Goal: Check status

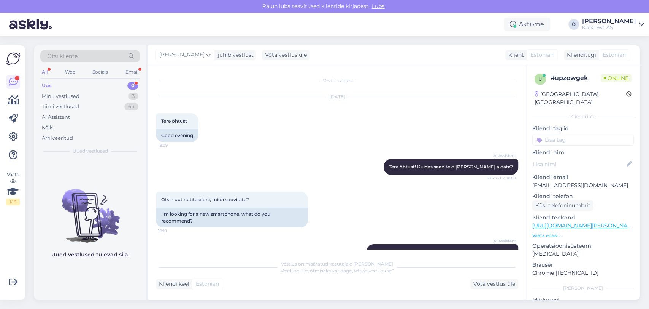
scroll to position [182, 0]
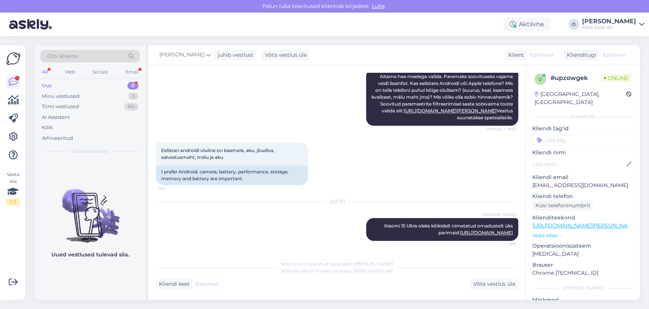
click at [99, 88] on div "Uus 0" at bounding box center [90, 85] width 100 height 11
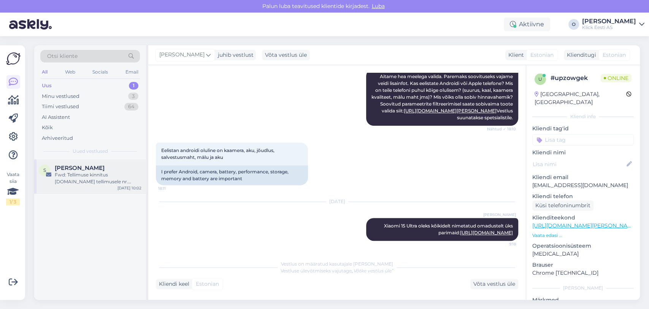
click at [86, 163] on div "S [PERSON_NAME] Fwd: Tellimuse kinnitus [DOMAIN_NAME] tellimusele nr. #50000674…" at bounding box center [90, 176] width 112 height 34
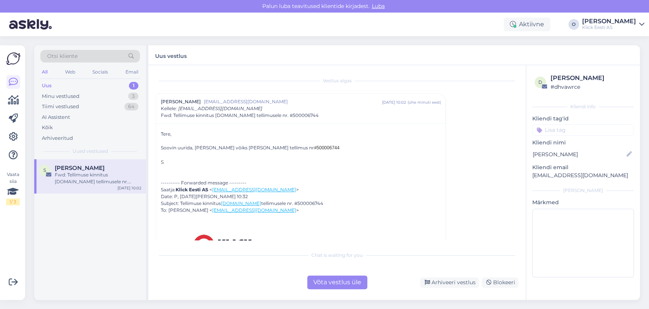
click at [284, 144] on div "Soovin uurida, [PERSON_NAME] võiks [PERSON_NAME] tellimus nr #500006744" at bounding box center [301, 147] width 280 height 7
copy span "500006744"
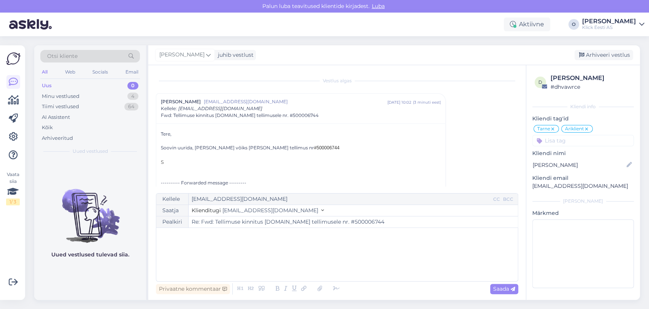
scroll to position [667, 0]
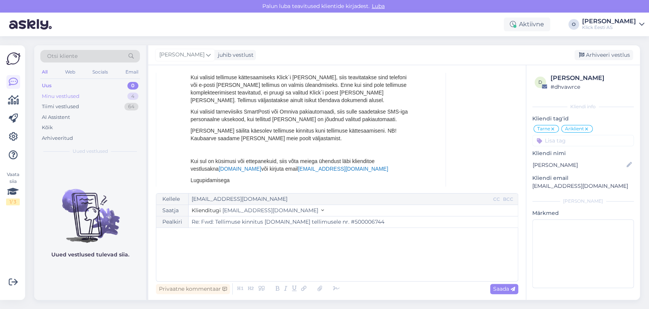
click at [97, 92] on div "Minu vestlused 4" at bounding box center [90, 96] width 100 height 11
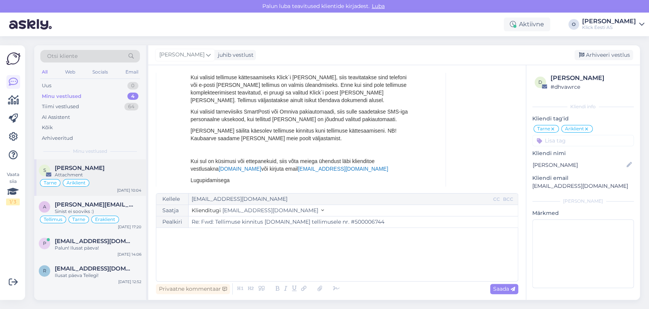
click at [76, 160] on div "S [PERSON_NAME] Attachment Tarne Äriklient [DATE] 10:04" at bounding box center [90, 177] width 112 height 37
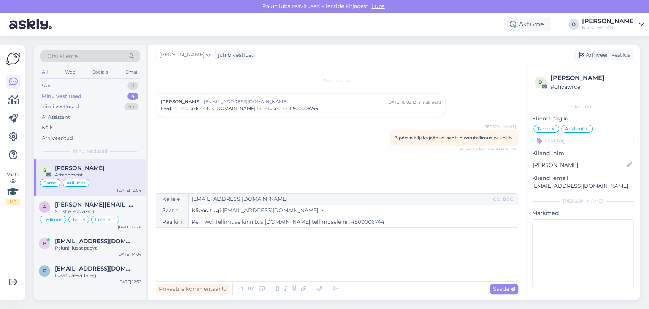
click at [357, 223] on input "Re: Fwd: Tellimuse kinnitus [DOMAIN_NAME] tellimusele nr. #500006744" at bounding box center [353, 221] width 329 height 11
click at [99, 83] on div "Uus 1" at bounding box center [90, 85] width 100 height 11
